Goal: Entertainment & Leisure: Consume media (video, audio)

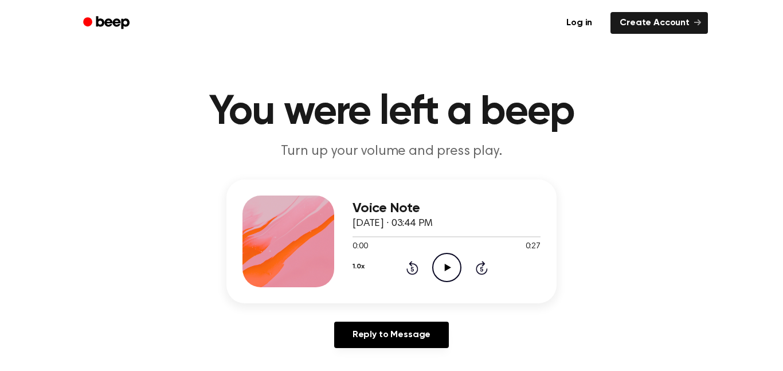
click at [441, 256] on icon "Play Audio" at bounding box center [446, 267] width 29 height 29
drag, startPoint x: 359, startPoint y: 237, endPoint x: 334, endPoint y: 228, distance: 26.3
click at [334, 228] on div "Voice Note [DATE] · 03:44 PM 0:15 0:27 Your browser does not support the [objec…" at bounding box center [391, 241] width 330 height 124
click at [360, 234] on div at bounding box center [446, 236] width 188 height 9
click at [404, 265] on div "1.0x Rewind 5 seconds Pause Audio Skip 5 seconds" at bounding box center [446, 267] width 188 height 29
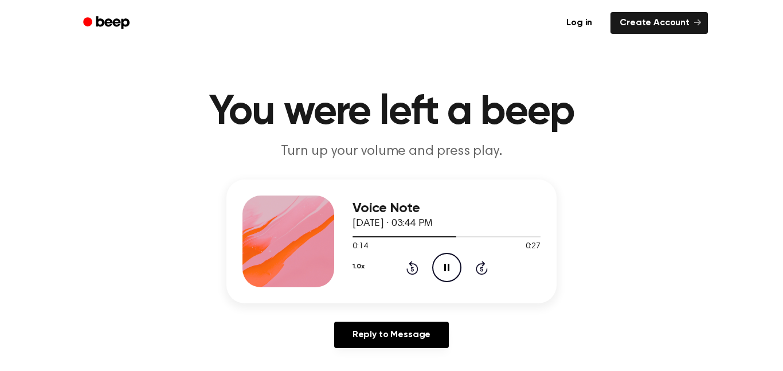
click at [404, 265] on div "1.0x Rewind 5 seconds Pause Audio Skip 5 seconds" at bounding box center [446, 267] width 188 height 29
click at [433, 272] on circle at bounding box center [447, 267] width 28 height 28
drag, startPoint x: 372, startPoint y: 236, endPoint x: 326, endPoint y: 233, distance: 46.5
click at [326, 233] on div "Voice Note [DATE] · 03:44 PM 0:15 0:27 Your browser does not support the [objec…" at bounding box center [391, 241] width 330 height 124
click at [370, 240] on div at bounding box center [446, 236] width 188 height 9
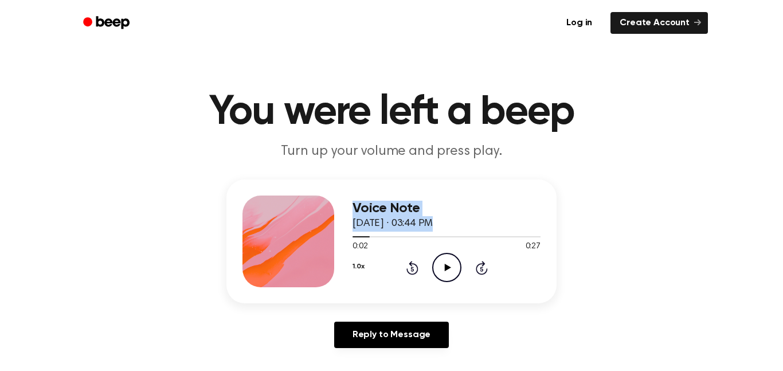
drag, startPoint x: 366, startPoint y: 238, endPoint x: 339, endPoint y: 236, distance: 27.0
click at [339, 236] on div "Voice Note [DATE] · 03:44 PM 0:02 0:27 Your browser does not support the [objec…" at bounding box center [391, 241] width 330 height 124
click at [366, 239] on span at bounding box center [365, 236] width 9 height 9
click at [365, 238] on div at bounding box center [446, 236] width 188 height 9
click at [356, 238] on span at bounding box center [360, 236] width 9 height 9
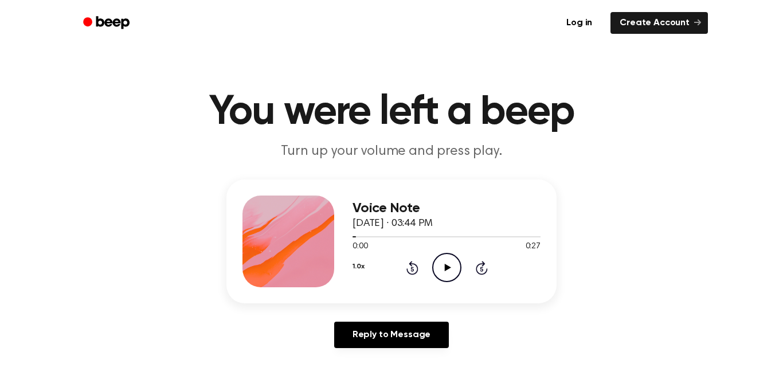
click at [437, 263] on icon "Play Audio" at bounding box center [446, 267] width 29 height 29
click at [437, 263] on icon "Pause Audio" at bounding box center [446, 267] width 29 height 29
